Goal: Check status: Check status

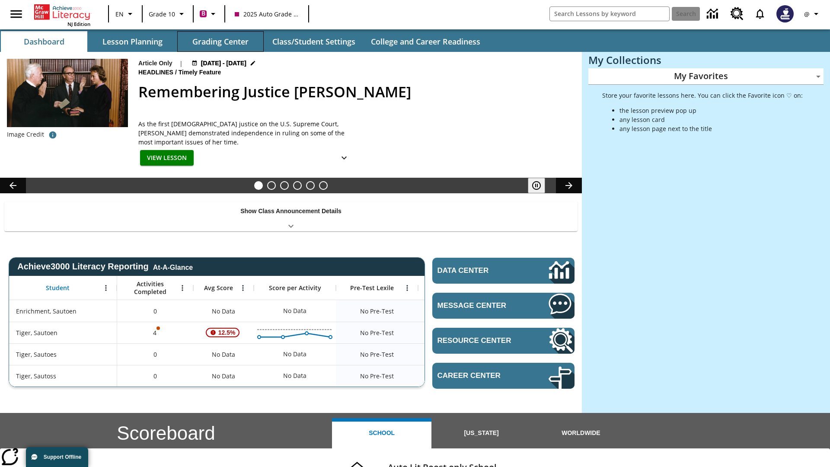
click at [220, 41] on button "Grading Center" at bounding box center [220, 41] width 86 height 21
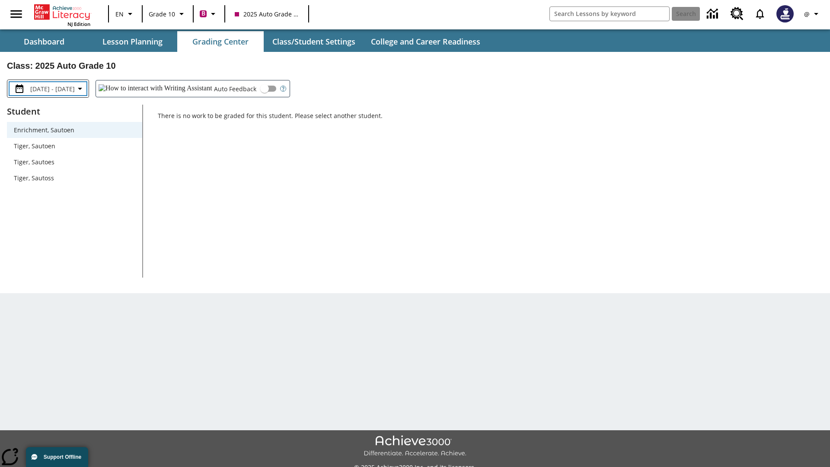
click at [63, 89] on span "[DATE] - [DATE]" at bounding box center [52, 88] width 45 height 9
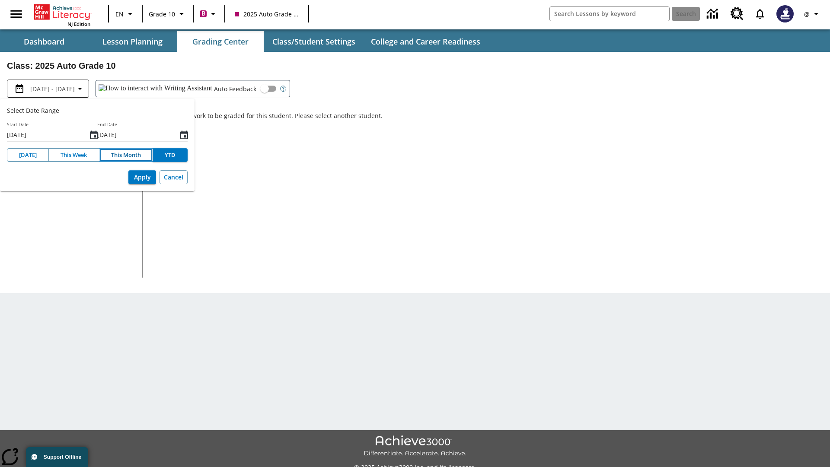
click at [125, 155] on button "This Month" at bounding box center [126, 154] width 54 height 13
type input "[DATE]"
click at [142, 177] on button "Apply" at bounding box center [142, 177] width 28 height 14
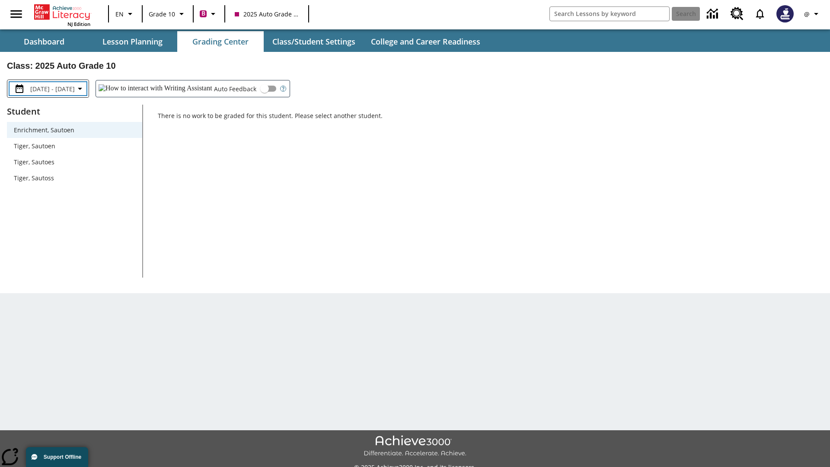
click at [65, 89] on span "[DATE] - [DATE]" at bounding box center [52, 88] width 45 height 9
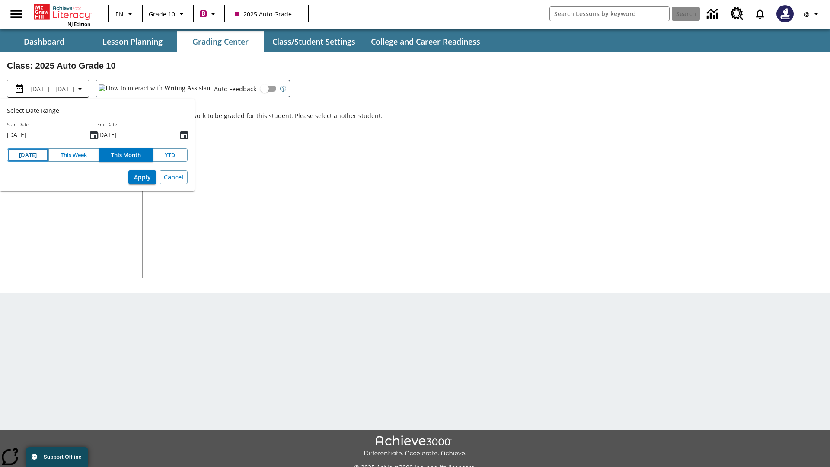
click at [27, 155] on button "[DATE]" at bounding box center [28, 154] width 42 height 13
type input "[DATE]"
click at [142, 177] on button "Apply" at bounding box center [142, 177] width 28 height 14
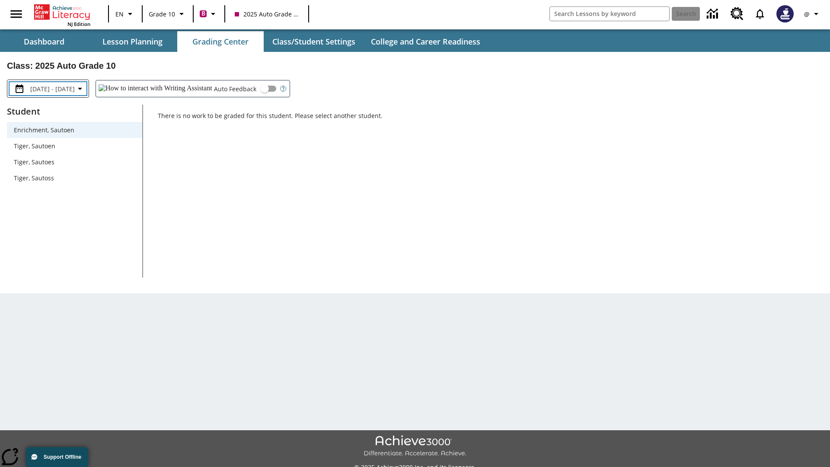
click at [67, 89] on span "[DATE] - [DATE]" at bounding box center [52, 88] width 45 height 9
